Goal: Task Accomplishment & Management: Manage account settings

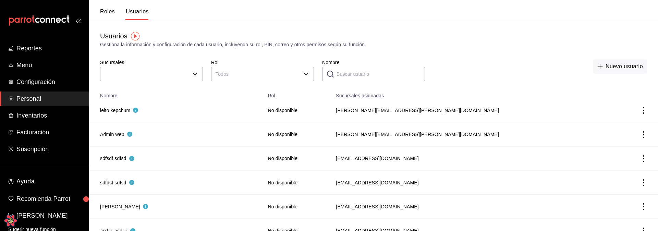
click at [156, 92] on th "Nombre" at bounding box center [176, 94] width 175 height 10
click at [262, 77] on body "Reportes Menú Configuración Personal Inventarios Facturación Suscripción Ayuda …" at bounding box center [329, 205] width 658 height 411
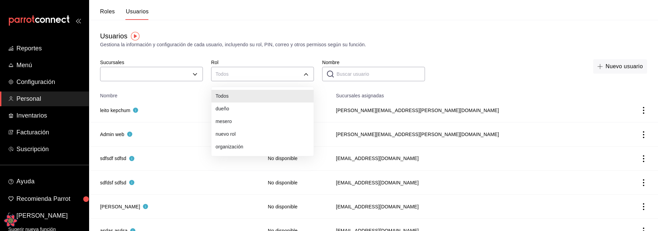
click at [270, 51] on div at bounding box center [329, 115] width 658 height 231
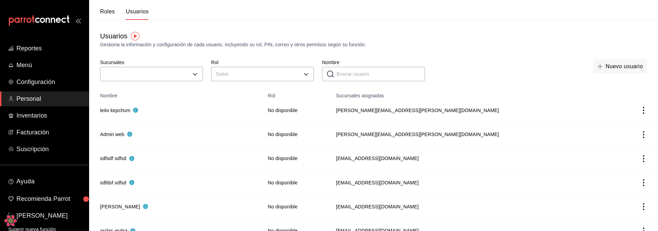
click at [258, 40] on div "Usuarios Gestiona la información y configuración de cada usuario, incluyendo su…" at bounding box center [373, 39] width 569 height 17
click at [254, 77] on body "Reportes Menú Configuración Personal Inventarios Facturación Suscripción Ayuda …" at bounding box center [329, 205] width 658 height 411
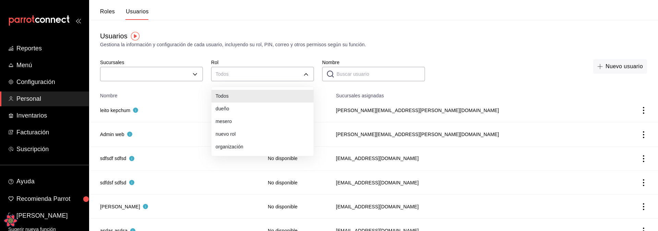
click at [283, 55] on div at bounding box center [329, 115] width 658 height 231
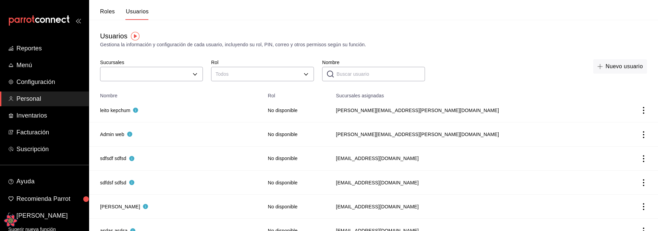
click at [248, 48] on div "Gestiona la información y configuración de cada usuario, incluyendo su rol, PIN…" at bounding box center [373, 44] width 547 height 7
click at [168, 42] on div "Gestiona la información y configuración de cada usuario, incluyendo su rol, PIN…" at bounding box center [373, 44] width 547 height 7
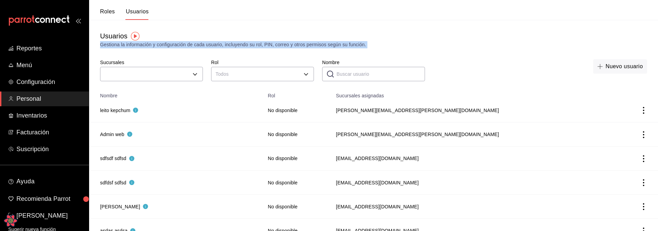
click at [168, 42] on div "Gestiona la información y configuración de cada usuario, incluyendo su rol, PIN…" at bounding box center [373, 44] width 547 height 7
click at [114, 44] on div "Gestiona la información y configuración de cada usuario, incluyendo su rol, PIN…" at bounding box center [373, 44] width 547 height 7
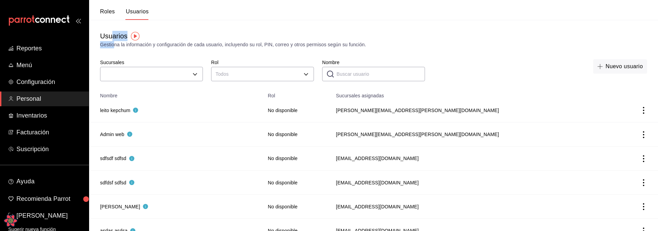
drag, startPoint x: 115, startPoint y: 45, endPoint x: 110, endPoint y: 39, distance: 7.8
click at [110, 39] on div "Usuarios Gestiona la información y configuración de cada usuario, incluyendo su…" at bounding box center [373, 39] width 569 height 17
click at [145, 50] on div "Usuarios Gestiona la información y configuración de cada usuario, incluyendo su…" at bounding box center [373, 51] width 569 height 63
drag, startPoint x: 112, startPoint y: 45, endPoint x: 143, endPoint y: 47, distance: 30.9
click at [138, 47] on div "Gestiona la información y configuración de cada usuario, incluyendo su rol, PIN…" at bounding box center [373, 44] width 547 height 7
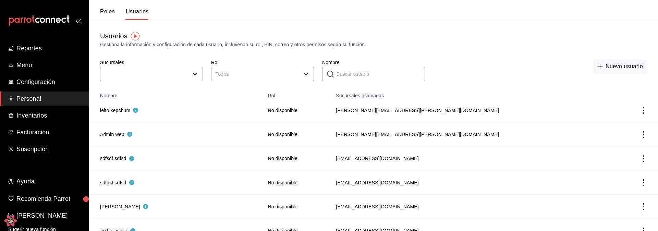
click at [172, 47] on div "Gestiona la información y configuración de cada usuario, incluyendo su rol, PIN…" at bounding box center [373, 44] width 547 height 7
drag, startPoint x: 147, startPoint y: 44, endPoint x: 175, endPoint y: 45, distance: 27.8
click at [175, 45] on div "Gestiona la información y configuración de cada usuario, incluyendo su rol, PIN…" at bounding box center [373, 44] width 547 height 7
click at [206, 45] on div "Gestiona la información y configuración de cada usuario, incluyendo su rol, PIN…" at bounding box center [373, 44] width 547 height 7
drag, startPoint x: 176, startPoint y: 44, endPoint x: 198, endPoint y: 46, distance: 22.7
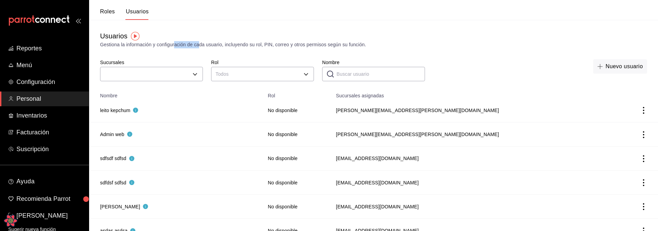
click at [198, 46] on div "Gestiona la información y configuración de cada usuario, incluyendo su rol, PIN…" at bounding box center [373, 44] width 547 height 7
drag, startPoint x: 212, startPoint y: 44, endPoint x: 231, endPoint y: 45, distance: 19.2
click at [231, 45] on div "Gestiona la información y configuración de cada usuario, incluyendo su rol, PIN…" at bounding box center [373, 44] width 547 height 7
click at [245, 46] on div "Gestiona la información y configuración de cada usuario, incluyendo su rol, PIN…" at bounding box center [373, 44] width 547 height 7
drag, startPoint x: 257, startPoint y: 45, endPoint x: 236, endPoint y: 45, distance: 21.2
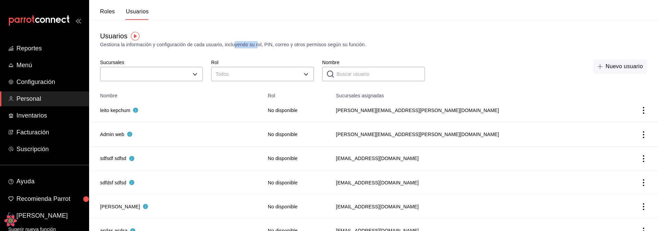
click at [236, 45] on div "Gestiona la información y configuración de cada usuario, incluyendo su rol, PIN…" at bounding box center [373, 44] width 547 height 7
click at [226, 45] on div "Gestiona la información y configuración de cada usuario, incluyendo su rol, PIN…" at bounding box center [373, 44] width 547 height 7
drag, startPoint x: 228, startPoint y: 45, endPoint x: 259, endPoint y: 46, distance: 31.2
click at [259, 46] on div "Gestiona la información y configuración de cada usuario, incluyendo su rol, PIN…" at bounding box center [373, 44] width 547 height 7
drag, startPoint x: 281, startPoint y: 45, endPoint x: 299, endPoint y: 46, distance: 17.5
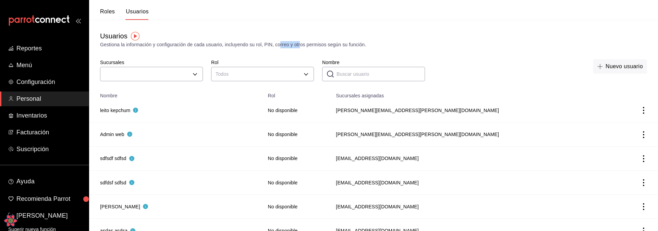
click at [299, 46] on div "Gestiona la información y configuración de cada usuario, incluyendo su rol, PIN…" at bounding box center [373, 44] width 547 height 7
click at [328, 45] on div "Gestiona la información y configuración de cada usuario, incluyendo su rol, PIN…" at bounding box center [373, 44] width 547 height 7
drag, startPoint x: 322, startPoint y: 46, endPoint x: 362, endPoint y: 44, distance: 39.8
click at [362, 44] on div "Gestiona la información y configuración de cada usuario, incluyendo su rol, PIN…" at bounding box center [373, 44] width 547 height 7
click at [367, 44] on div "Gestiona la información y configuración de cada usuario, incluyendo su rol, PIN…" at bounding box center [373, 44] width 547 height 7
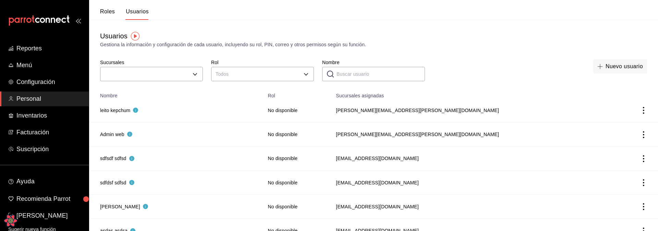
click at [356, 44] on div "Gestiona la información y configuración de cada usuario, incluyendo su rol, PIN…" at bounding box center [373, 44] width 547 height 7
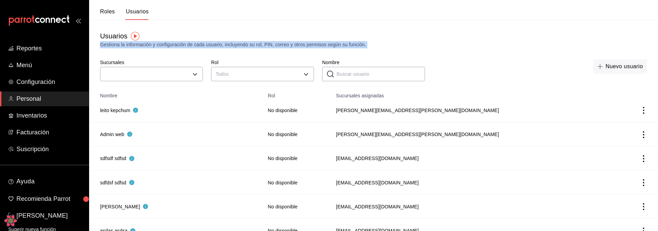
click at [356, 44] on div "Gestiona la información y configuración de cada usuario, incluyendo su rol, PIN…" at bounding box center [373, 44] width 547 height 7
click at [343, 44] on div "Gestiona la información y configuración de cada usuario, incluyendo su rol, PIN…" at bounding box center [373, 44] width 547 height 7
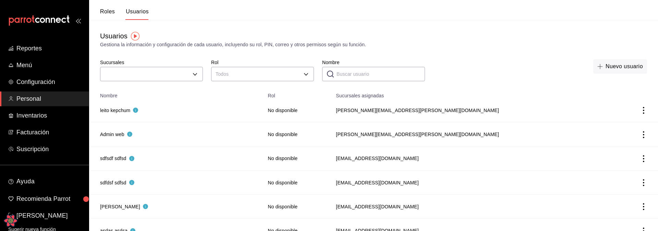
click at [355, 44] on div "Gestiona la información y configuración de cada usuario, incluyendo su rol, PIN…" at bounding box center [373, 44] width 547 height 7
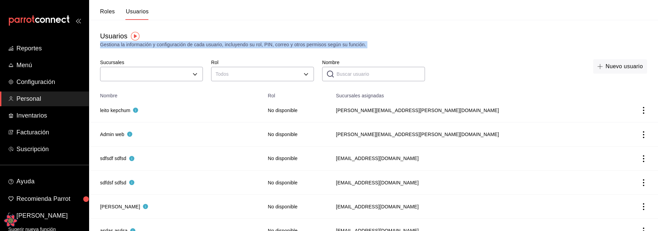
click at [355, 44] on div "Gestiona la información y configuración de cada usuario, incluyendo su rol, PIN…" at bounding box center [373, 44] width 547 height 7
click at [266, 46] on div "Gestiona la información y configuración de cada usuario, incluyendo su rol, PIN…" at bounding box center [373, 44] width 547 height 7
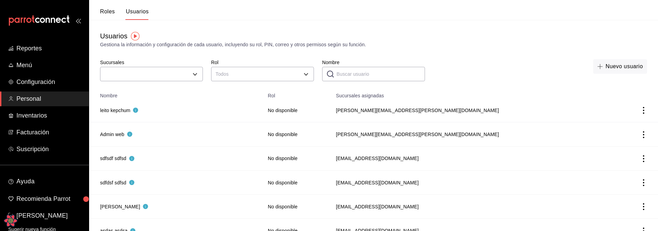
click at [466, 77] on div "Nuevo usuario" at bounding box center [540, 71] width 214 height 24
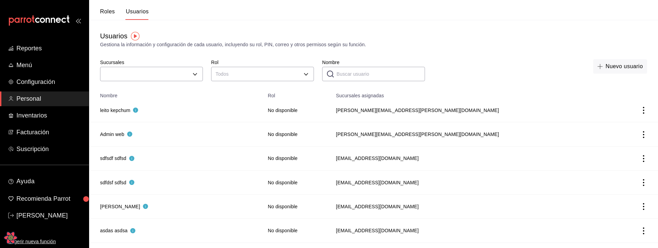
click at [107, 14] on button "Roles" at bounding box center [107, 14] width 15 height 12
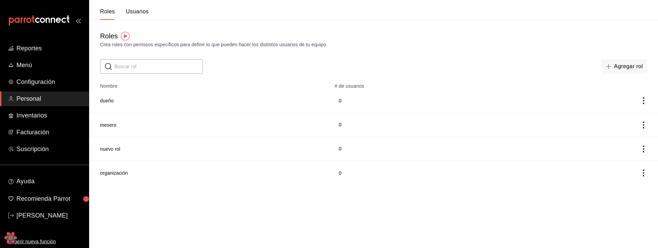
click at [143, 14] on button "Usuarios" at bounding box center [137, 14] width 23 height 12
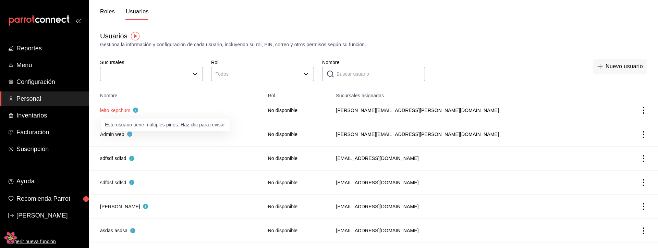
click at [125, 110] on button "leito kepchum" at bounding box center [119, 110] width 38 height 7
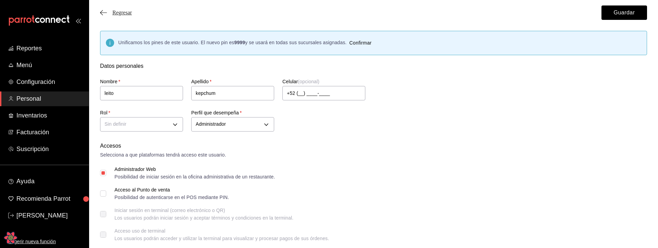
click at [121, 14] on span "Regresar" at bounding box center [122, 13] width 20 height 6
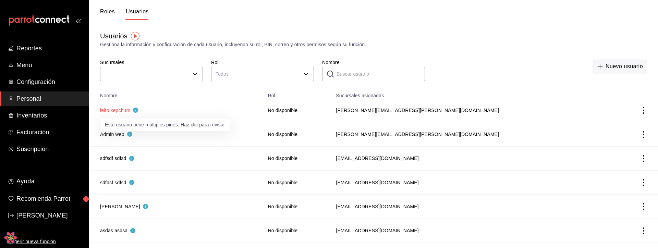
click at [121, 110] on button "leito kepchum" at bounding box center [119, 110] width 38 height 7
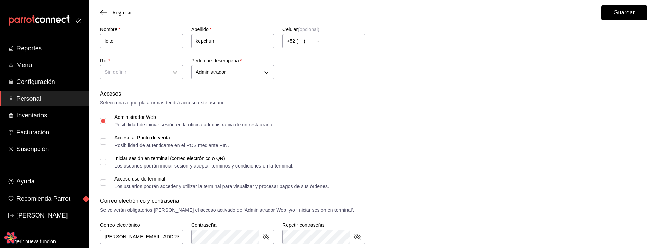
scroll to position [57, 0]
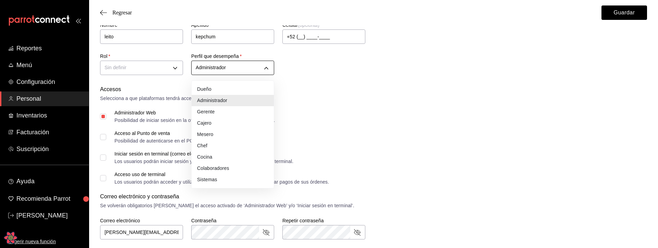
click at [262, 67] on body "Reportes Menú Configuración Personal Inventarios Facturación Suscripción Ayuda …" at bounding box center [329, 215] width 658 height 545
click at [391, 144] on div at bounding box center [329, 124] width 658 height 248
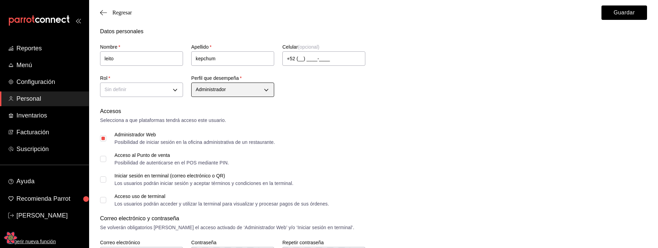
scroll to position [0, 0]
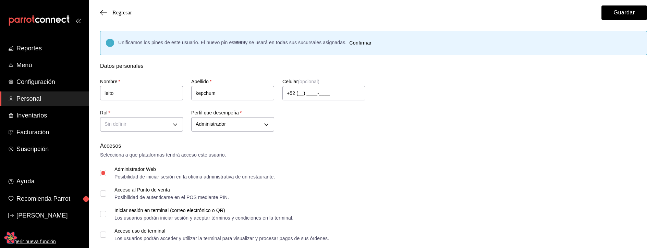
click at [184, 75] on div "Apellido   * kepchum" at bounding box center [228, 85] width 91 height 31
click at [123, 15] on span "Regresar" at bounding box center [122, 13] width 20 height 6
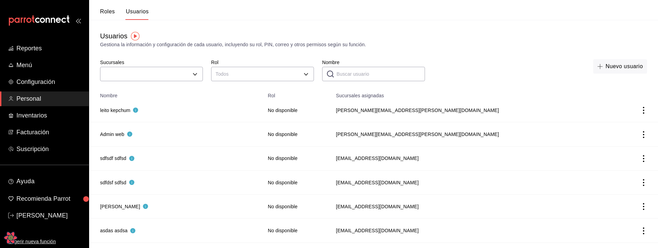
click at [106, 12] on button "Roles" at bounding box center [107, 14] width 15 height 12
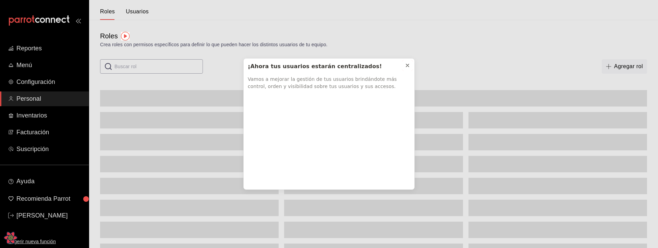
click at [407, 64] on icon at bounding box center [407, 65] width 5 height 5
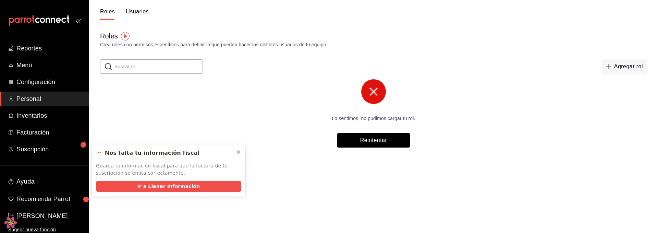
click at [238, 152] on icon at bounding box center [238, 151] width 5 height 5
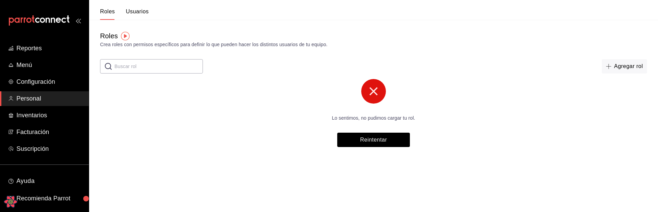
click at [449, 140] on div "Lo sentimos, no pudimos cargar tu rol. Reintentar" at bounding box center [374, 113] width 206 height 68
drag, startPoint x: 337, startPoint y: 116, endPoint x: 409, endPoint y: 118, distance: 71.6
click at [409, 118] on p "Lo sentimos, no pudimos cargar tu rol." at bounding box center [373, 118] width 189 height 7
click at [443, 120] on p "Lo sentimos, no pudimos cargar tu rol." at bounding box center [373, 118] width 189 height 7
click at [337, 135] on button "Reintentar" at bounding box center [373, 140] width 73 height 14
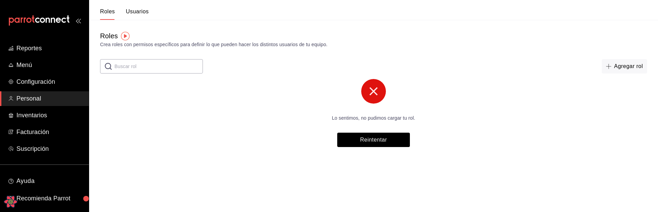
click at [442, 146] on div "Lo sentimos, no pudimos cargar tu rol. Reintentar" at bounding box center [374, 113] width 206 height 68
drag, startPoint x: 351, startPoint y: 118, endPoint x: 405, endPoint y: 116, distance: 53.1
click at [405, 116] on p "Lo sentimos, no pudimos cargar tu rol." at bounding box center [373, 118] width 189 height 7
click at [412, 116] on p "Lo sentimos, no pudimos cargar tu rol." at bounding box center [373, 118] width 189 height 7
click at [386, 137] on button "Reintentar" at bounding box center [373, 140] width 73 height 14
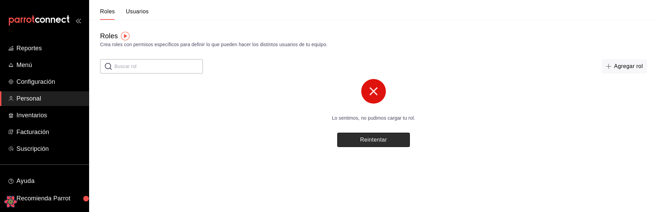
click at [392, 144] on button "Reintentar" at bounding box center [373, 140] width 73 height 14
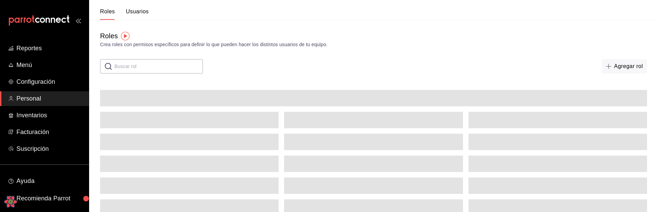
click at [427, 69] on div "​ ​ Agregar rol" at bounding box center [373, 66] width 569 height 14
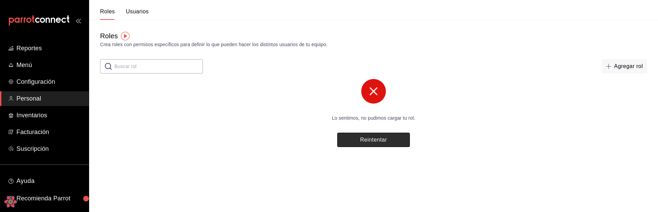
click at [375, 143] on button "Reintentar" at bounding box center [373, 140] width 73 height 14
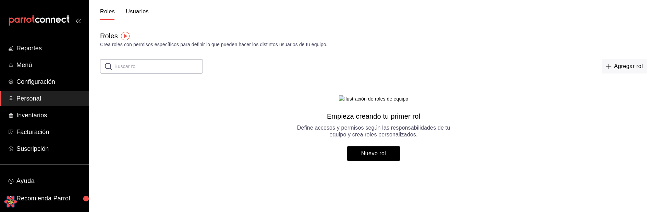
click at [278, 161] on main "Roles Crea roles con permisos específicos para definir lo que pueden hacer los …" at bounding box center [373, 96] width 569 height 152
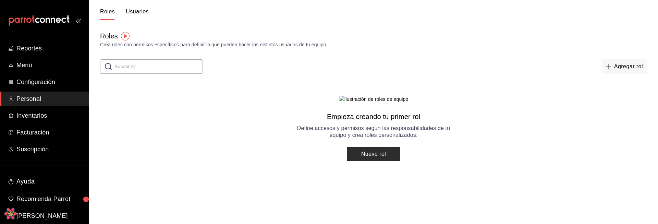
click at [382, 161] on button "Nuevo rol" at bounding box center [373, 154] width 53 height 14
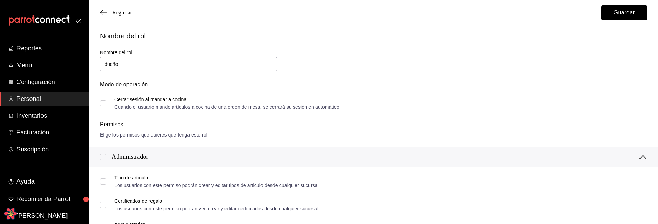
type input "dueño"
click at [103, 154] on input "checkbox" at bounding box center [103, 157] width 6 height 6
checkbox input "true"
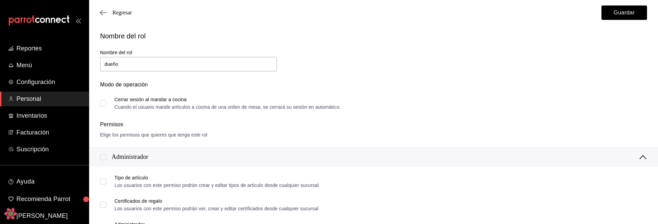
checkbox input "true"
click at [625, 14] on button "Guardar" at bounding box center [624, 12] width 46 height 14
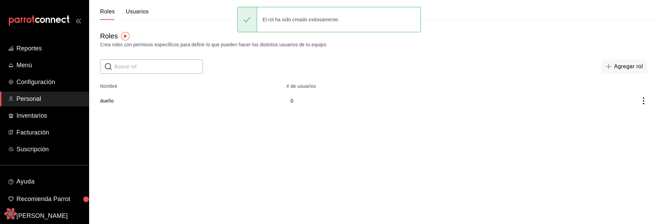
click at [134, 13] on button "Usuarios" at bounding box center [137, 14] width 23 height 12
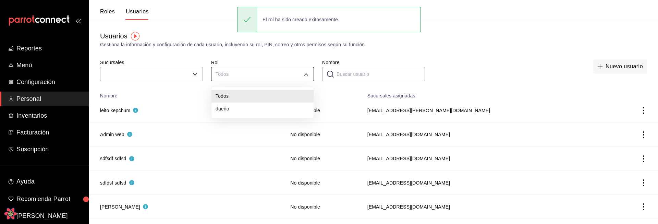
click at [262, 76] on body "Reportes Menú Configuración Personal Inventarios Facturación Suscripción Ayuda …" at bounding box center [329, 205] width 658 height 411
click at [262, 76] on div at bounding box center [329, 112] width 658 height 224
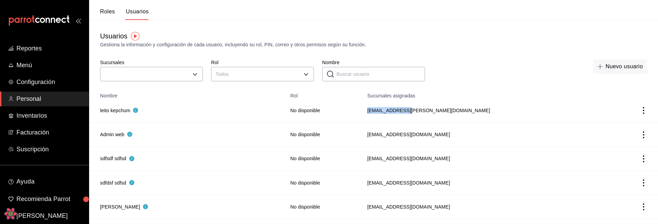
drag, startPoint x: 362, startPoint y: 113, endPoint x: 431, endPoint y: 109, distance: 68.3
click at [430, 109] on td "[EMAIL_ADDRESS][PERSON_NAME][DOMAIN_NAME]" at bounding box center [486, 110] width 247 height 24
click at [441, 111] on span "[EMAIL_ADDRESS][PERSON_NAME][DOMAIN_NAME]" at bounding box center [484, 110] width 235 height 7
click at [110, 13] on button "Roles" at bounding box center [107, 14] width 15 height 12
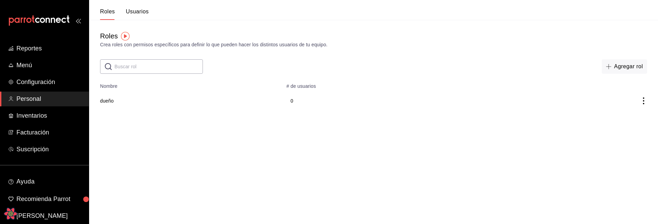
click at [140, 12] on button "Usuarios" at bounding box center [137, 14] width 23 height 12
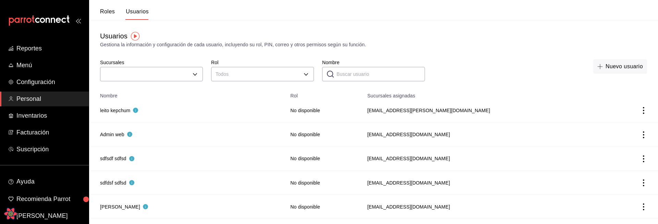
click at [644, 110] on icon "actions" at bounding box center [643, 110] width 7 height 7
click at [570, 91] on div at bounding box center [329, 112] width 658 height 224
